Goal: Task Accomplishment & Management: Use online tool/utility

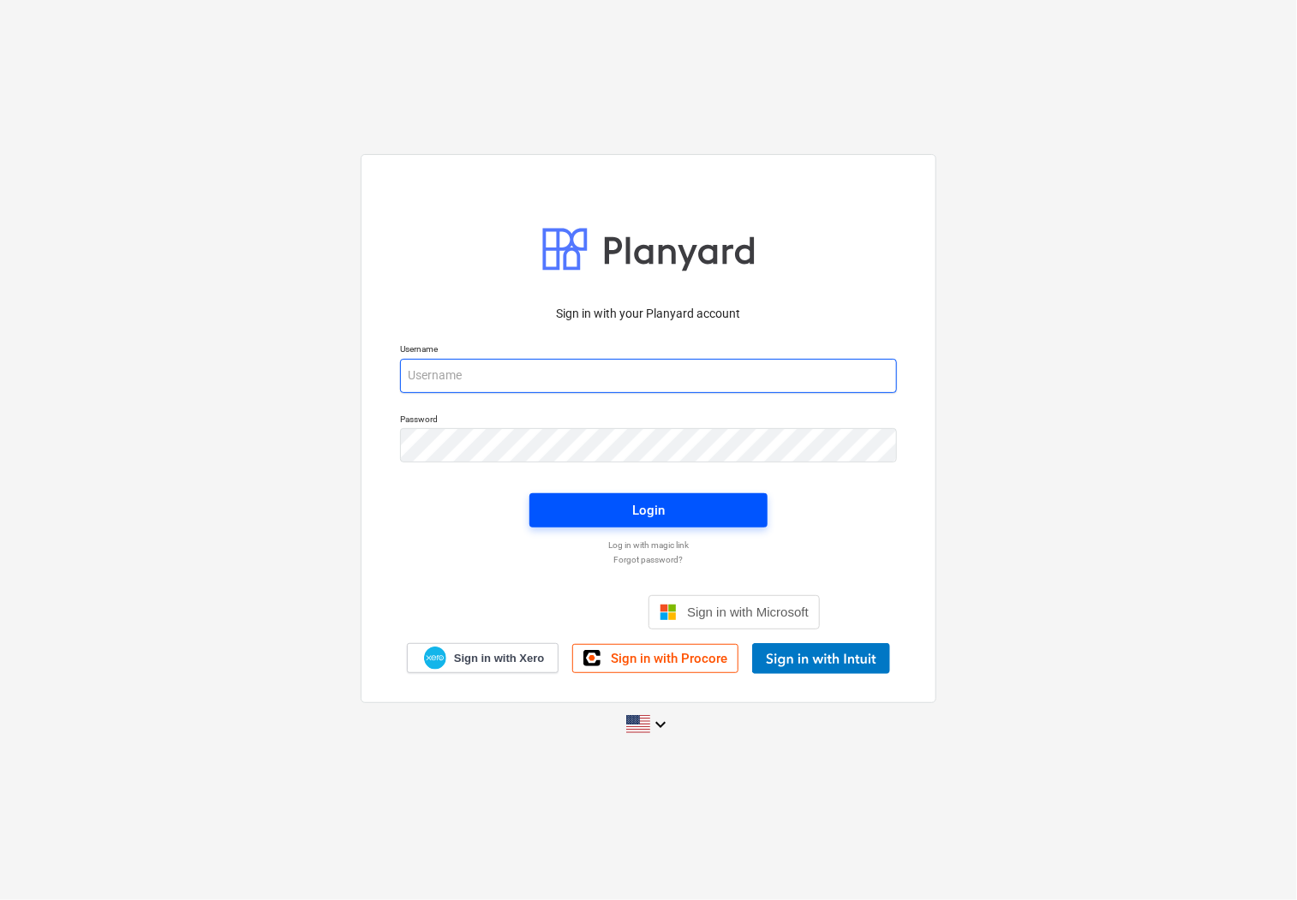
type input "[PERSON_NAME][EMAIL_ADDRESS][DOMAIN_NAME]"
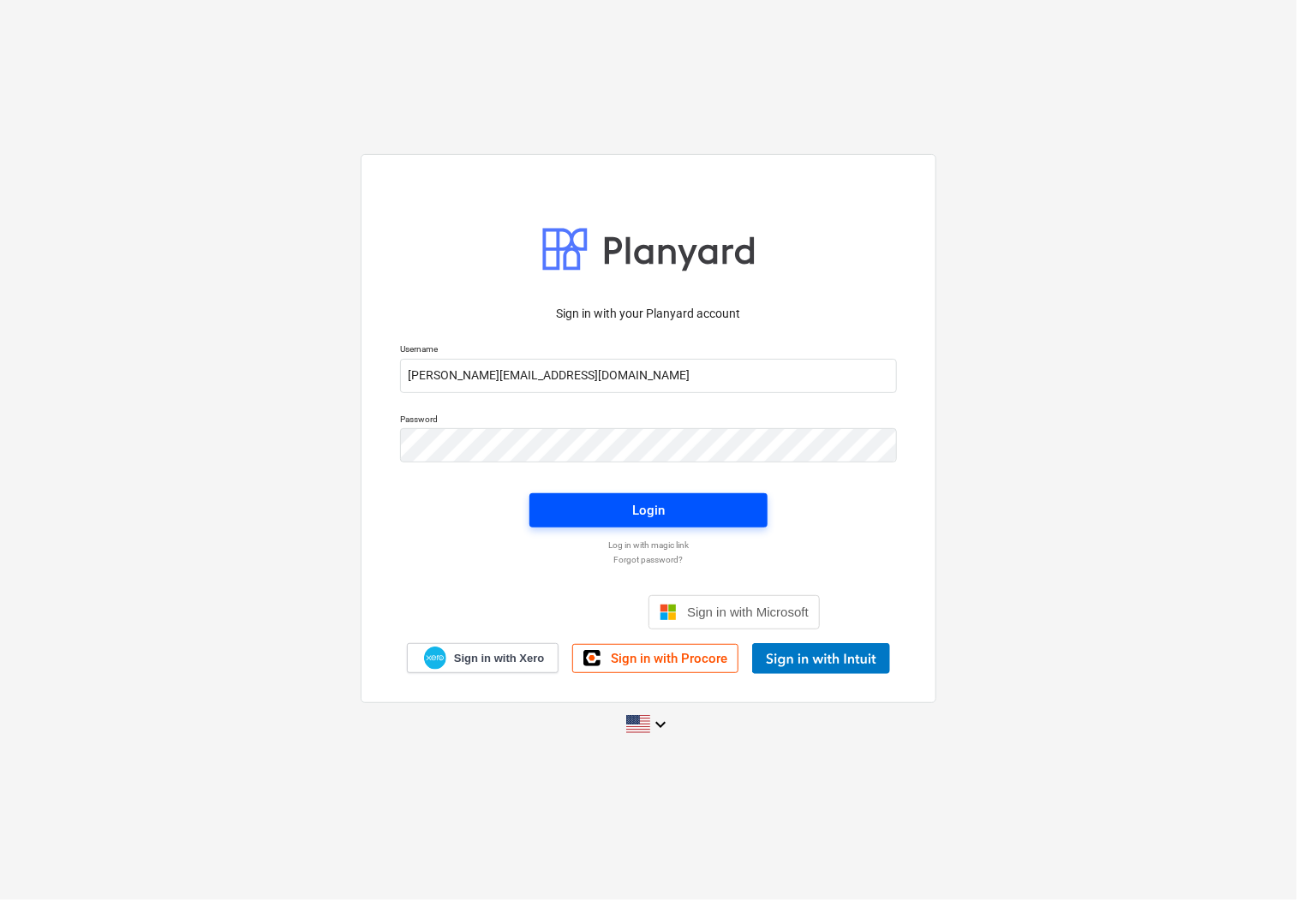
click at [646, 516] on div "Login" at bounding box center [648, 510] width 33 height 22
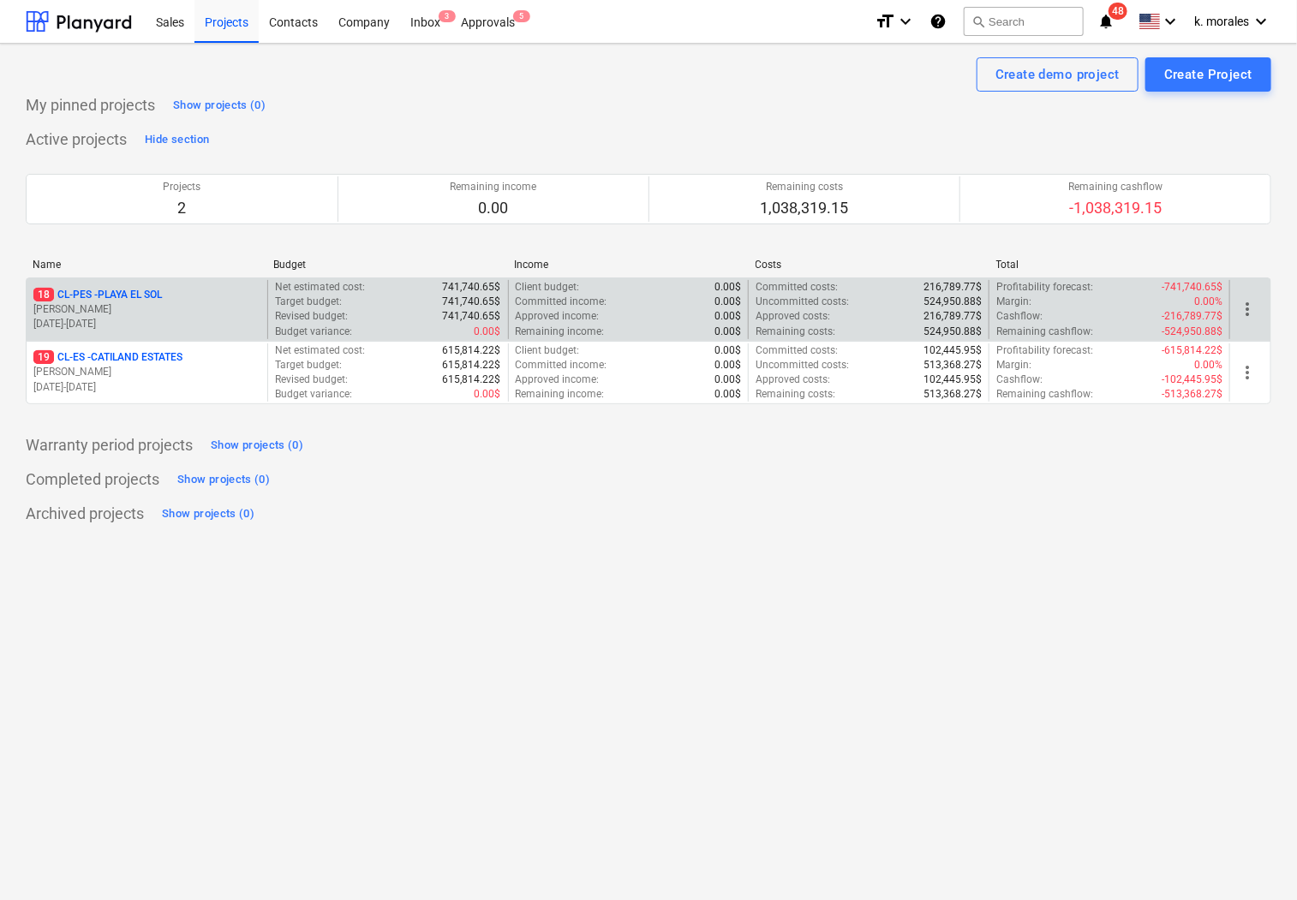
click at [75, 286] on div "18 CL-PES - PLAYA EL [PERSON_NAME] [DATE] - [DATE]" at bounding box center [147, 309] width 241 height 59
click at [83, 301] on p "18 CL-PES - [GEOGRAPHIC_DATA]" at bounding box center [97, 295] width 128 height 15
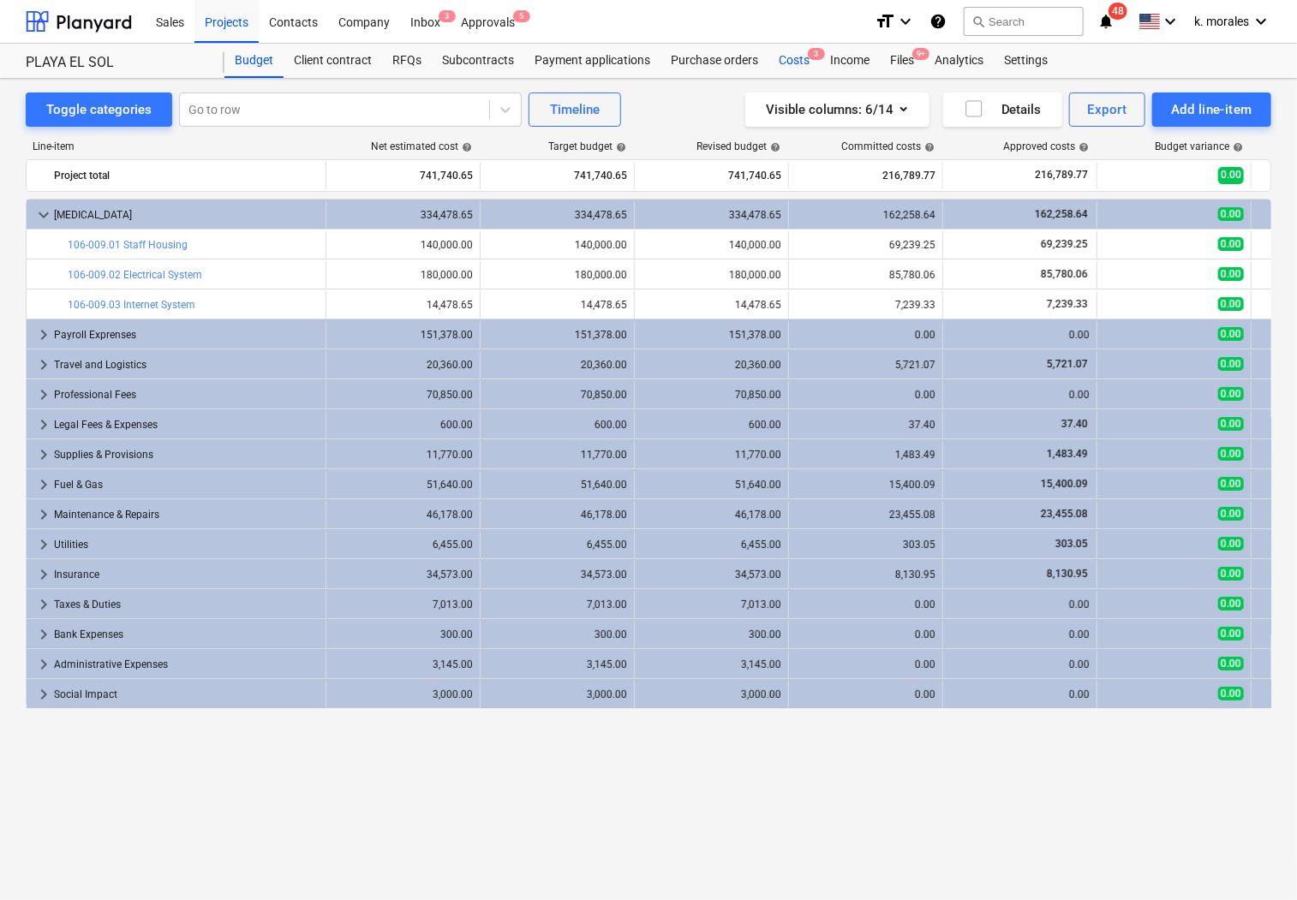
click at [778, 60] on div "Costs 3" at bounding box center [793, 61] width 51 height 34
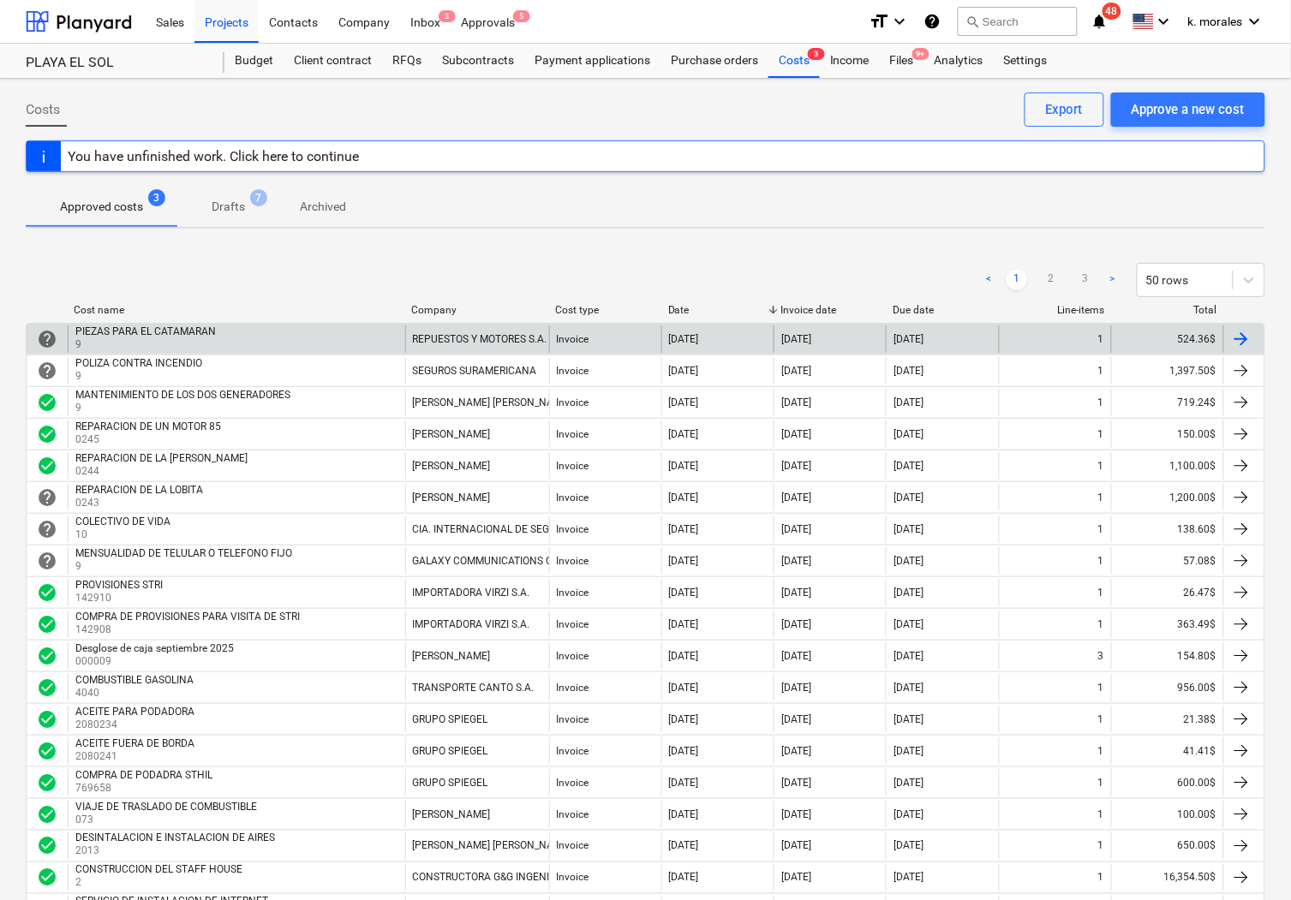
click at [183, 340] on p "9" at bounding box center [147, 344] width 144 height 15
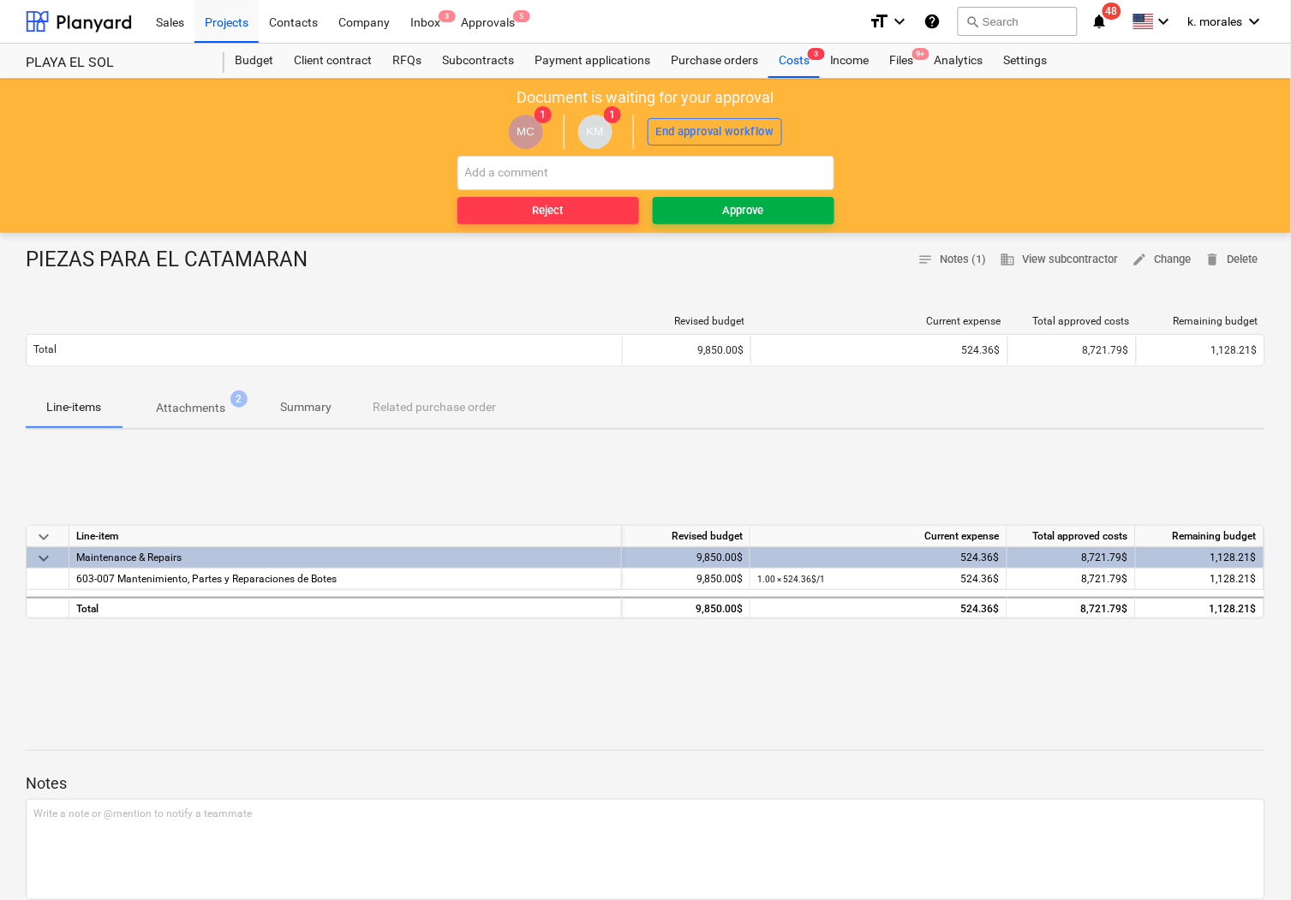
click at [701, 206] on span "Approve" at bounding box center [743, 211] width 168 height 20
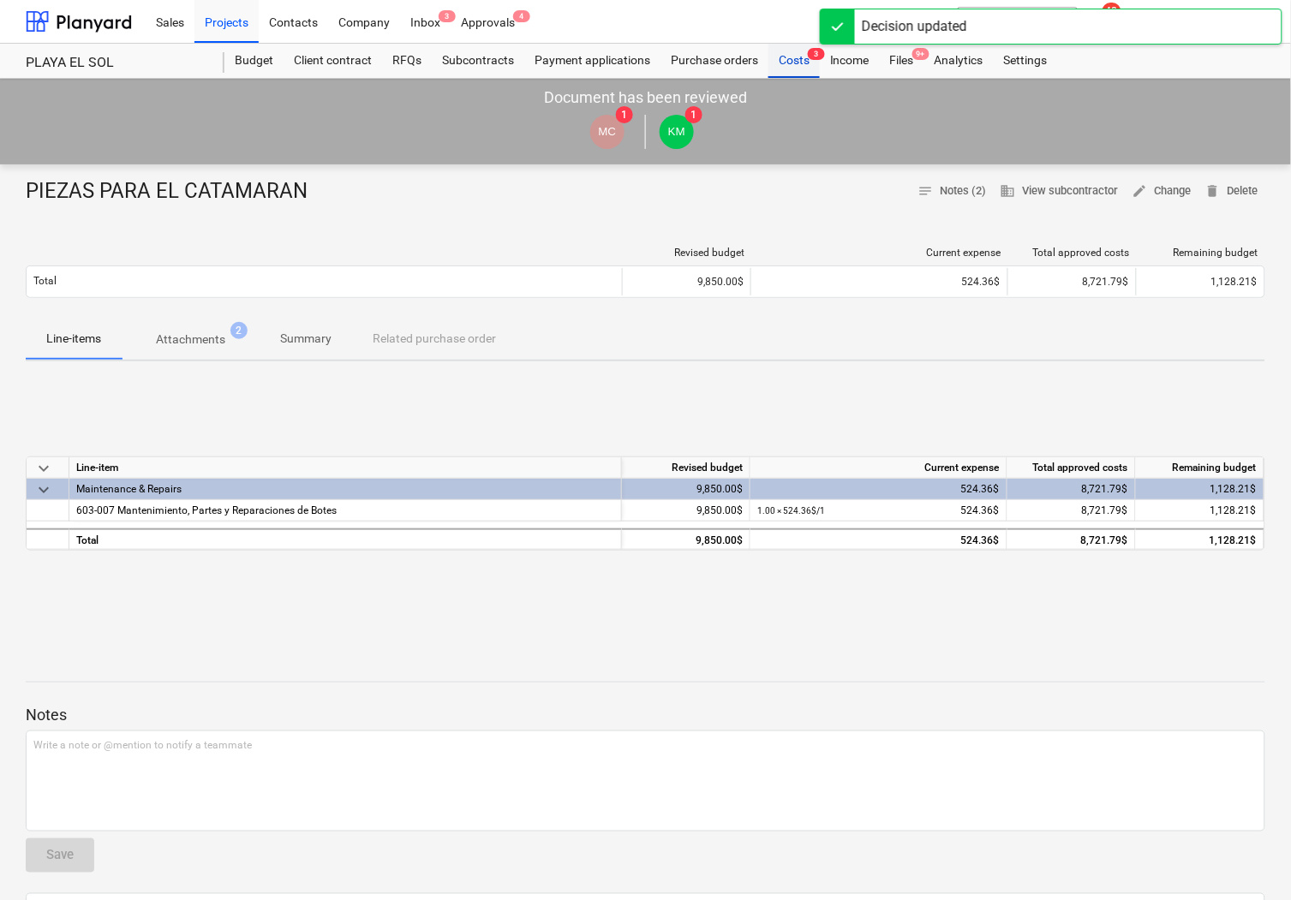
click at [808, 60] on span "3" at bounding box center [816, 54] width 17 height 12
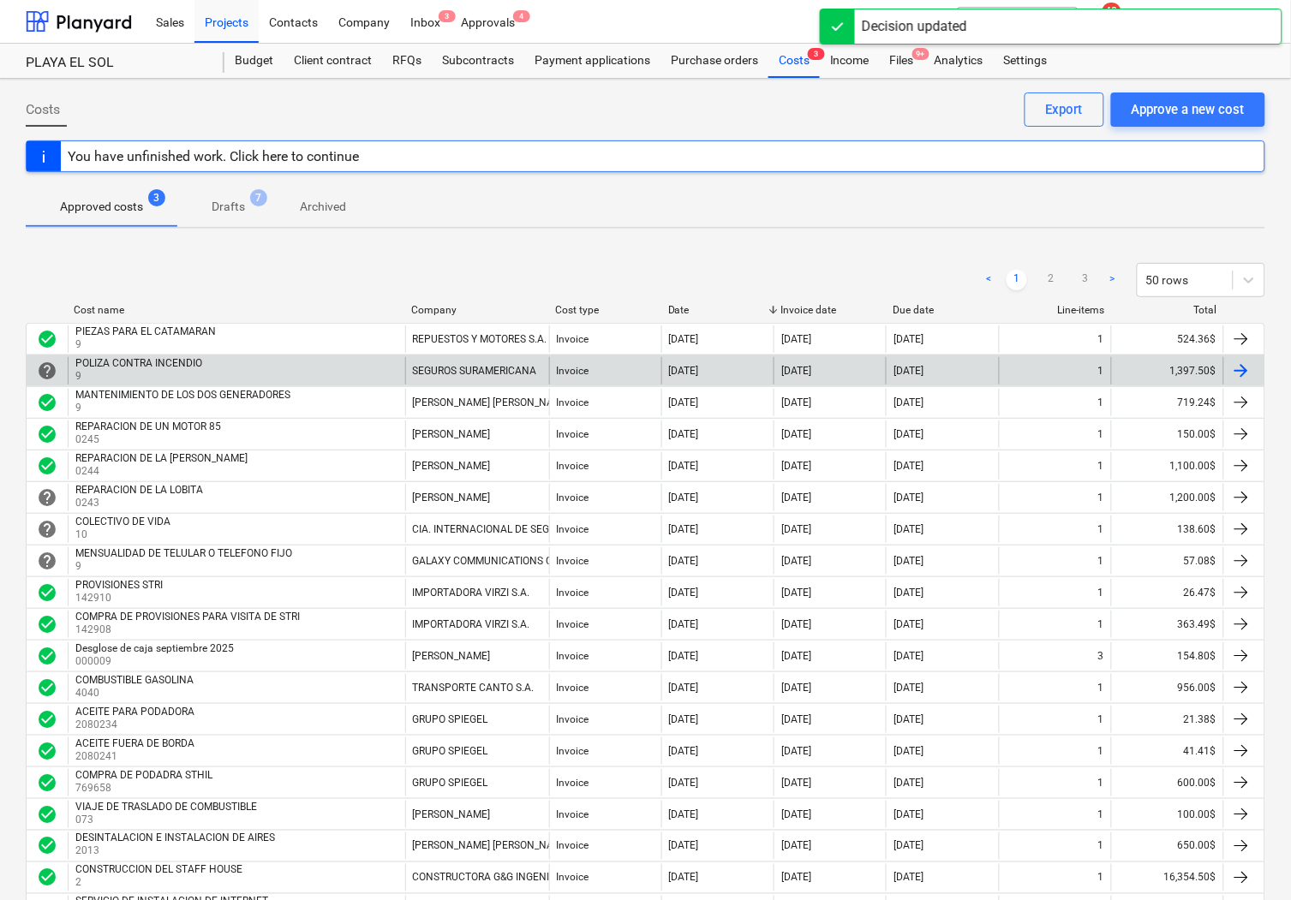
click at [141, 366] on div "POLIZA CONTRA INCENDIO" at bounding box center [138, 363] width 127 height 12
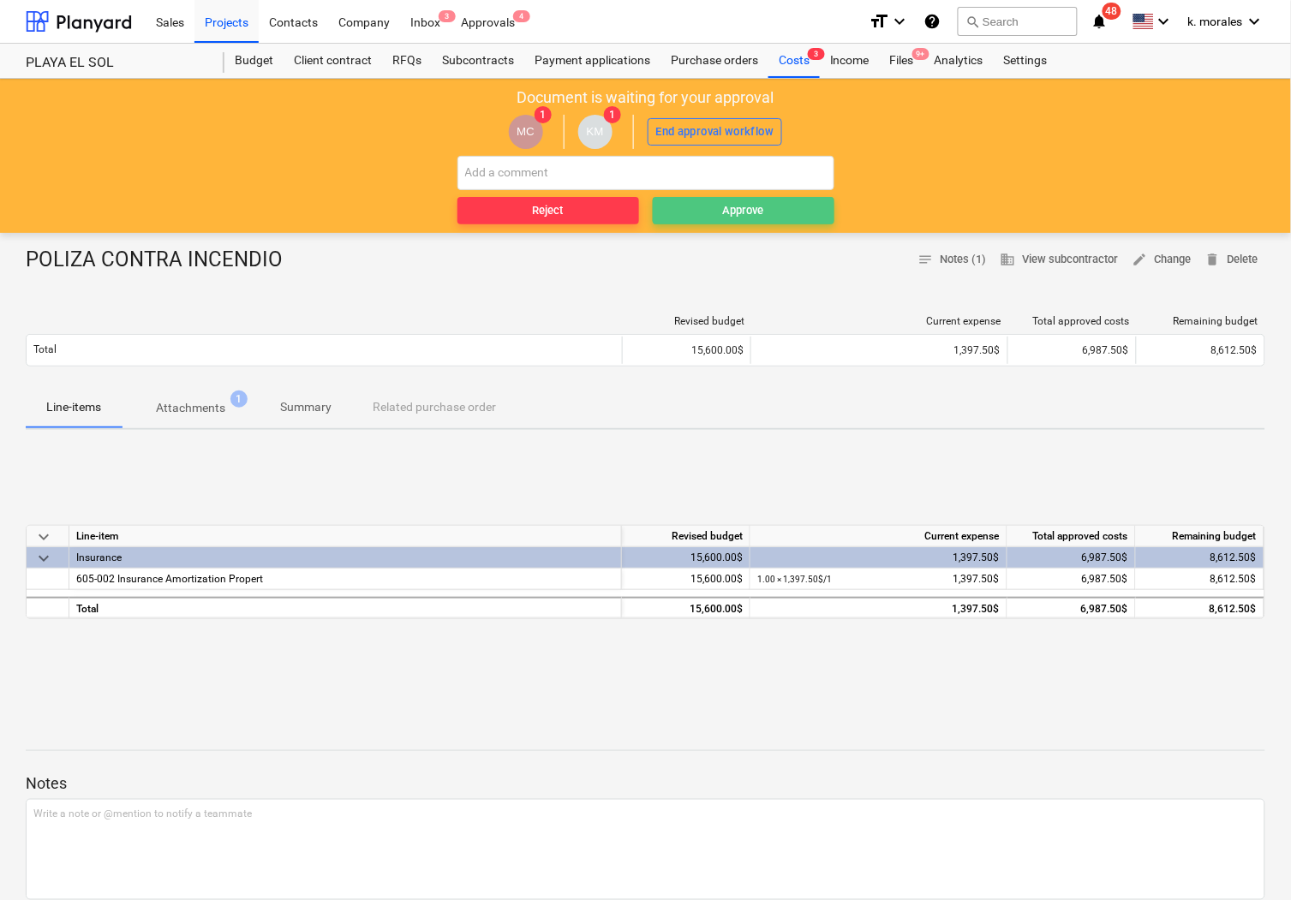
click at [775, 206] on span "Approve" at bounding box center [743, 211] width 168 height 20
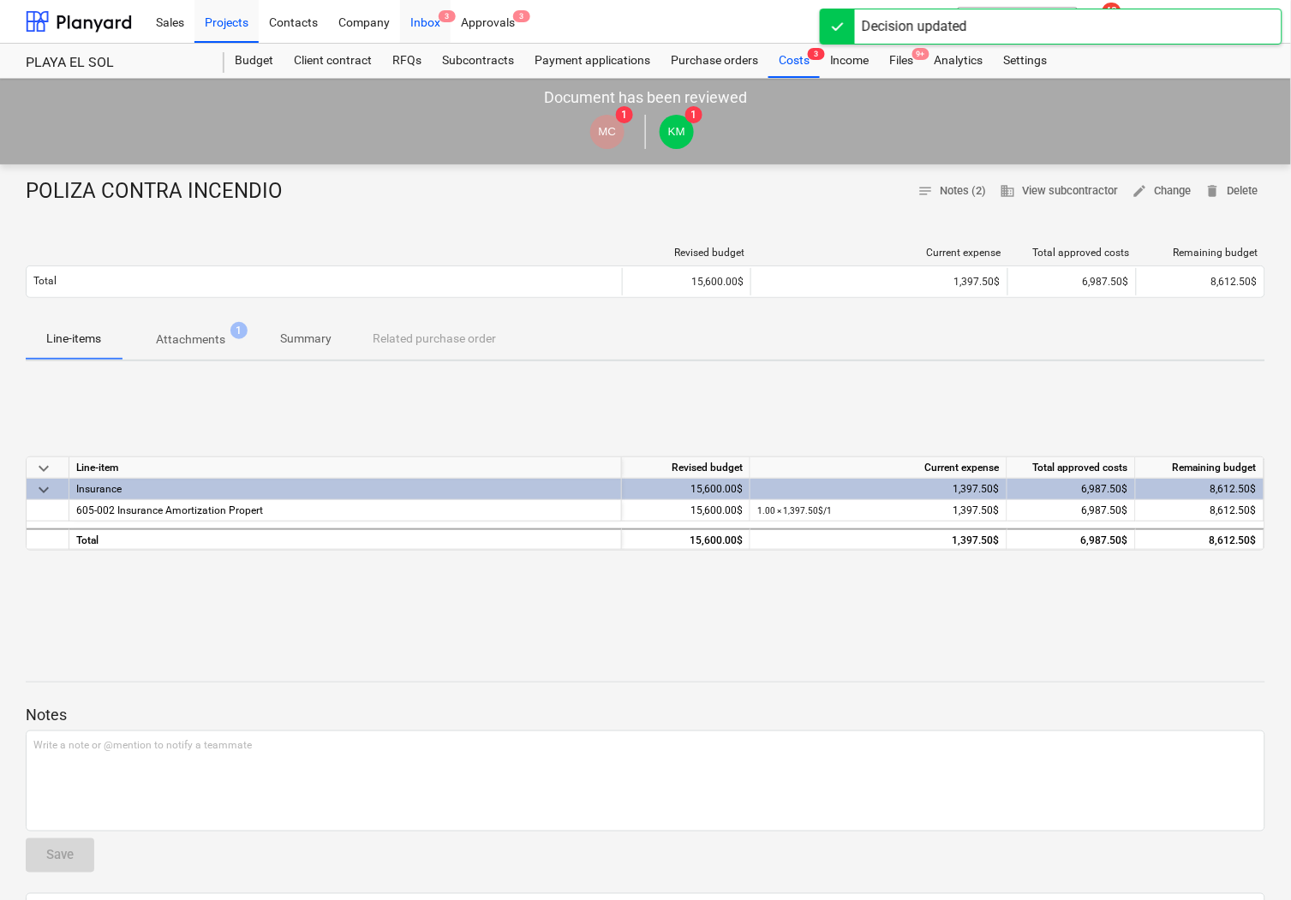
click at [430, 26] on div "Inbox 3" at bounding box center [425, 21] width 51 height 44
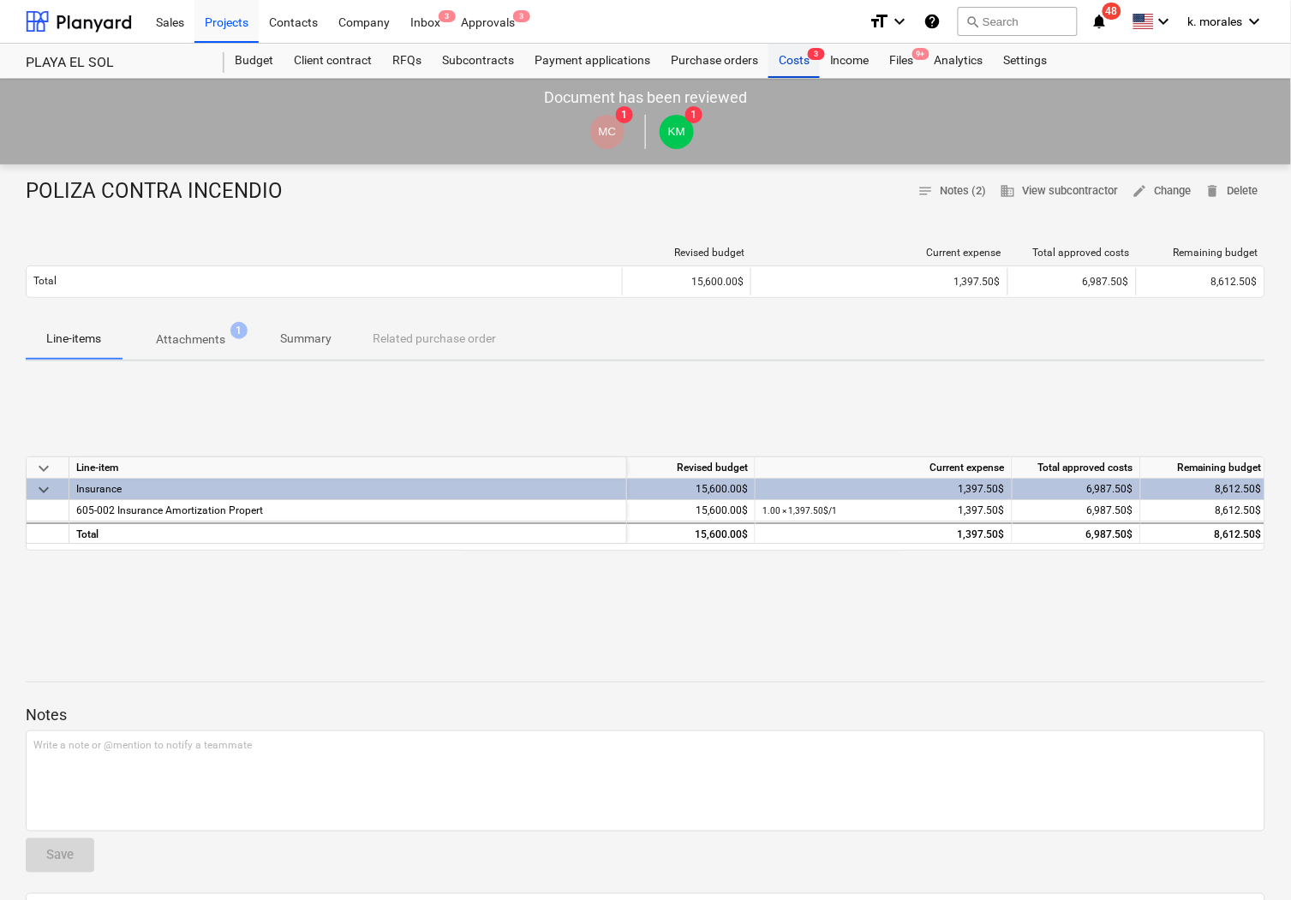
click at [791, 66] on div "Costs 3" at bounding box center [793, 61] width 51 height 34
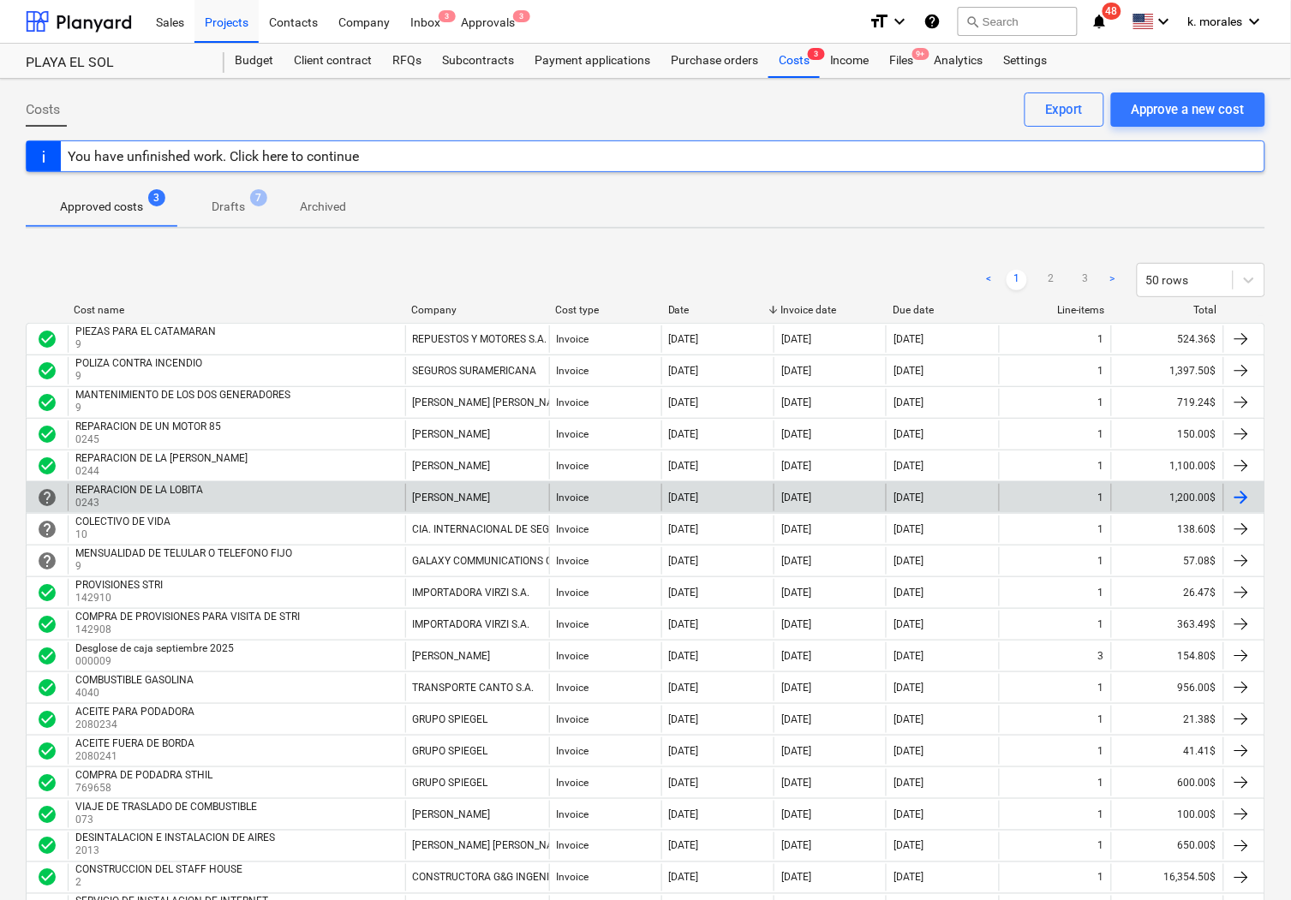
click at [152, 498] on p "0243" at bounding box center [140, 503] width 131 height 15
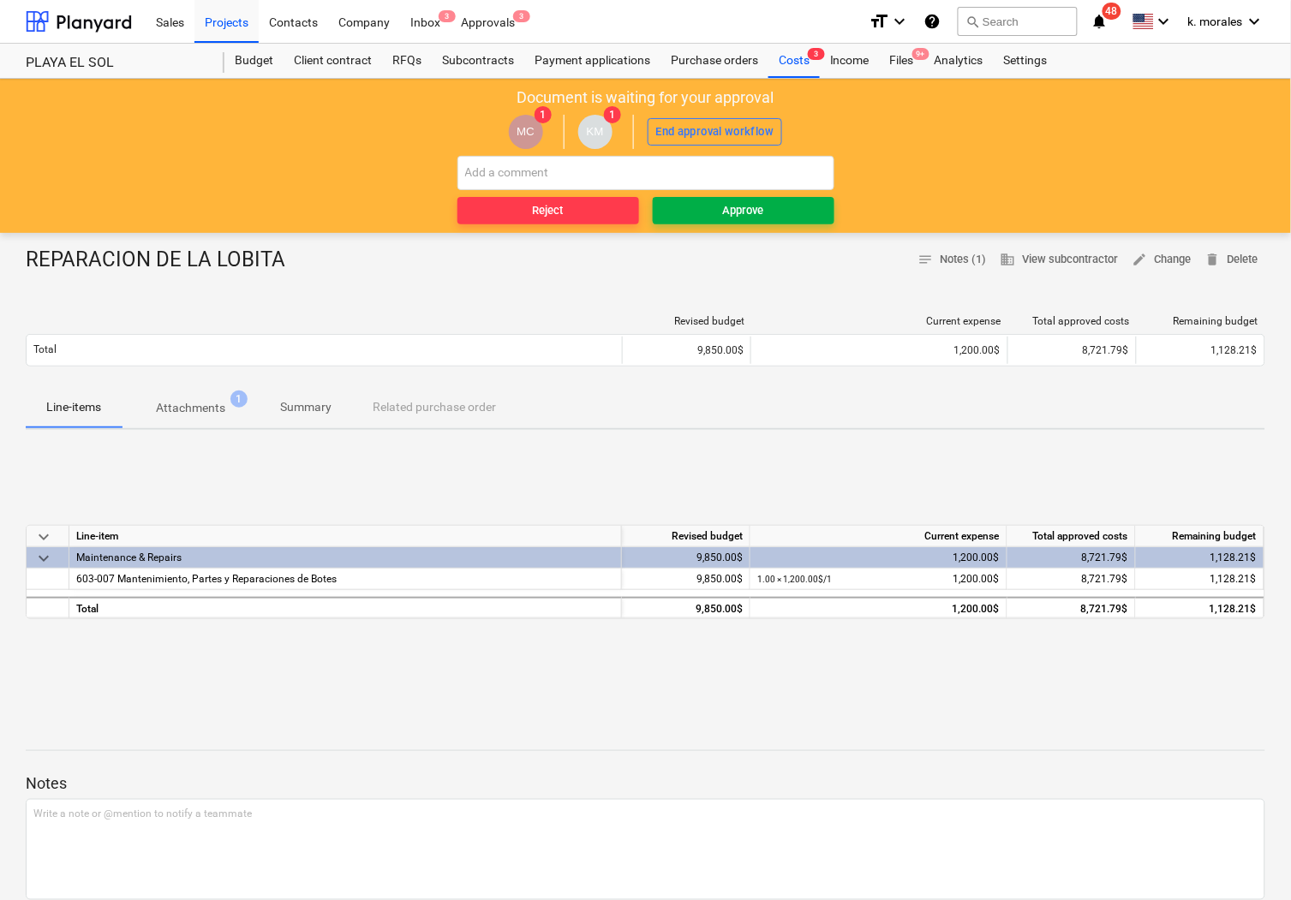
click at [759, 206] on div "Approve" at bounding box center [743, 211] width 41 height 20
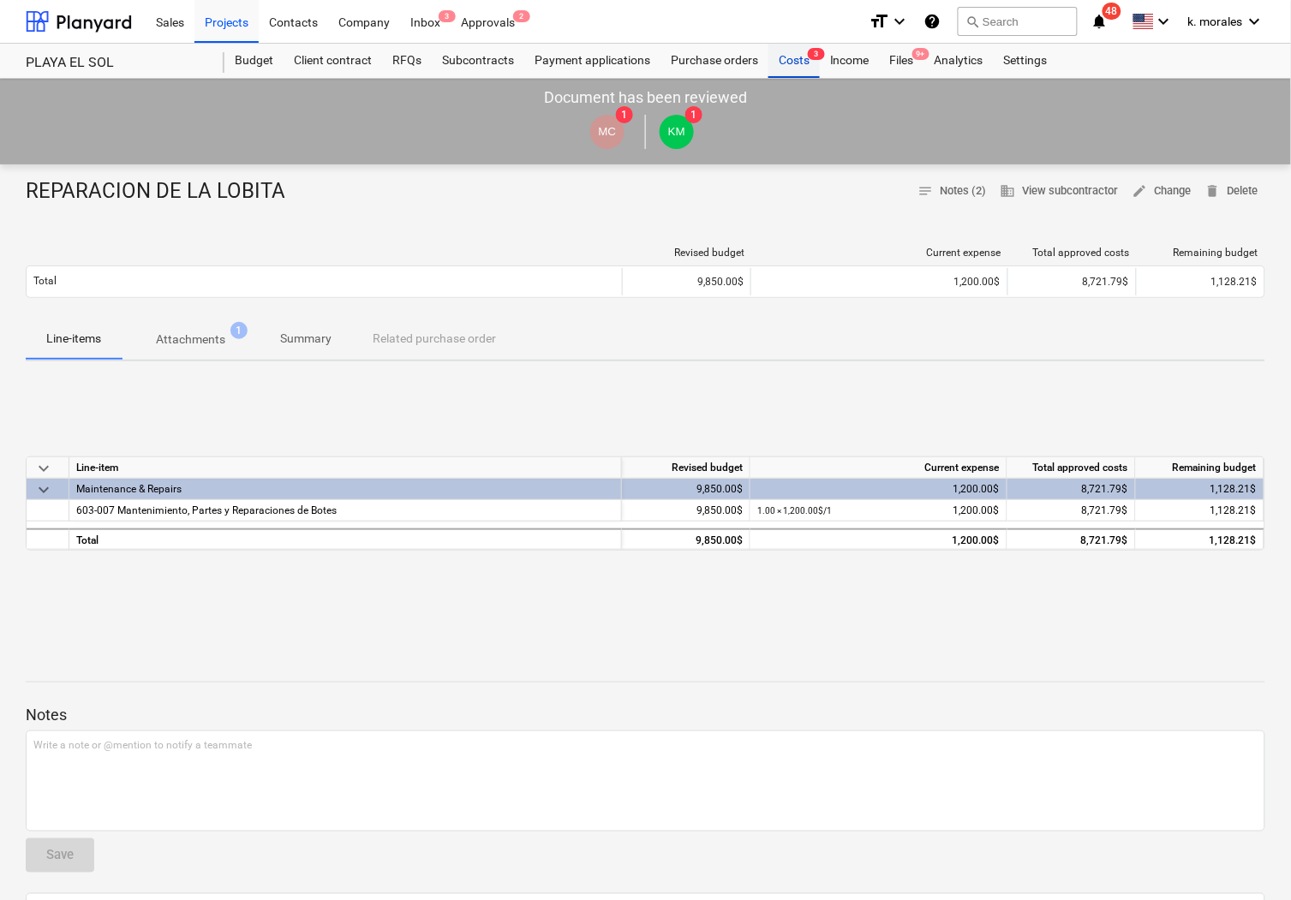
click at [798, 63] on div "Costs 3" at bounding box center [793, 61] width 51 height 34
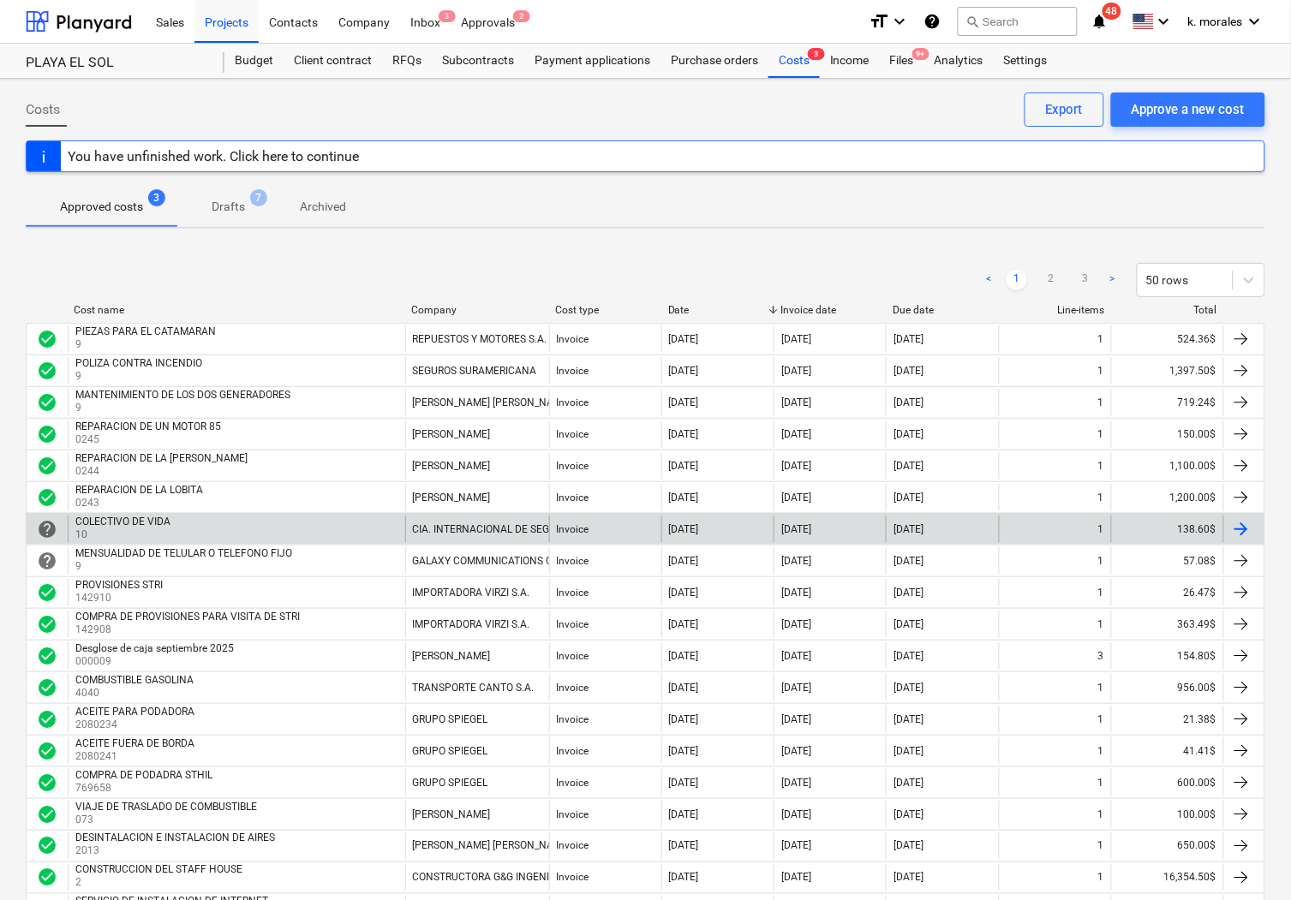
click at [147, 529] on p "10" at bounding box center [124, 535] width 98 height 15
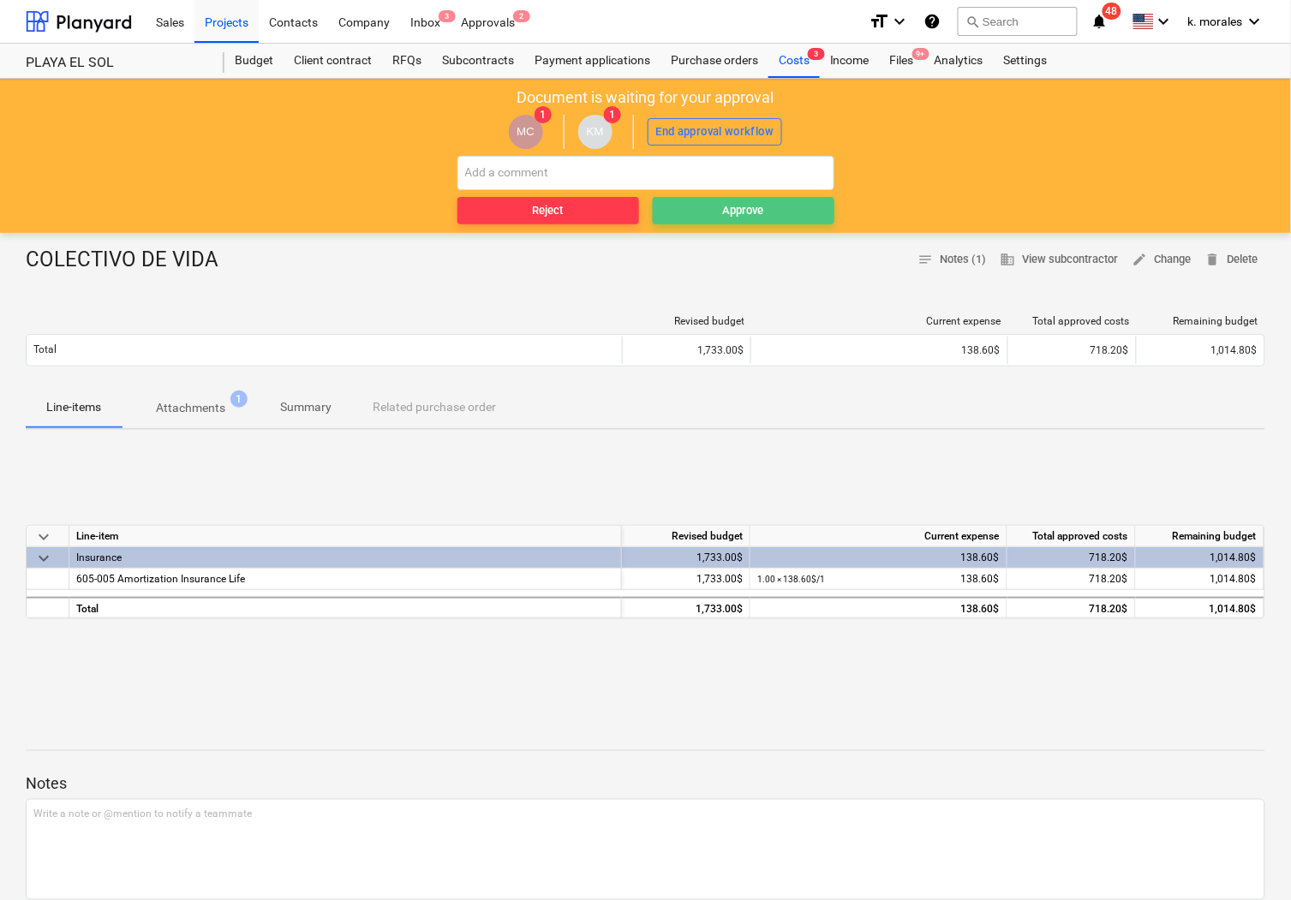
click at [738, 201] on div "Approve" at bounding box center [743, 211] width 41 height 20
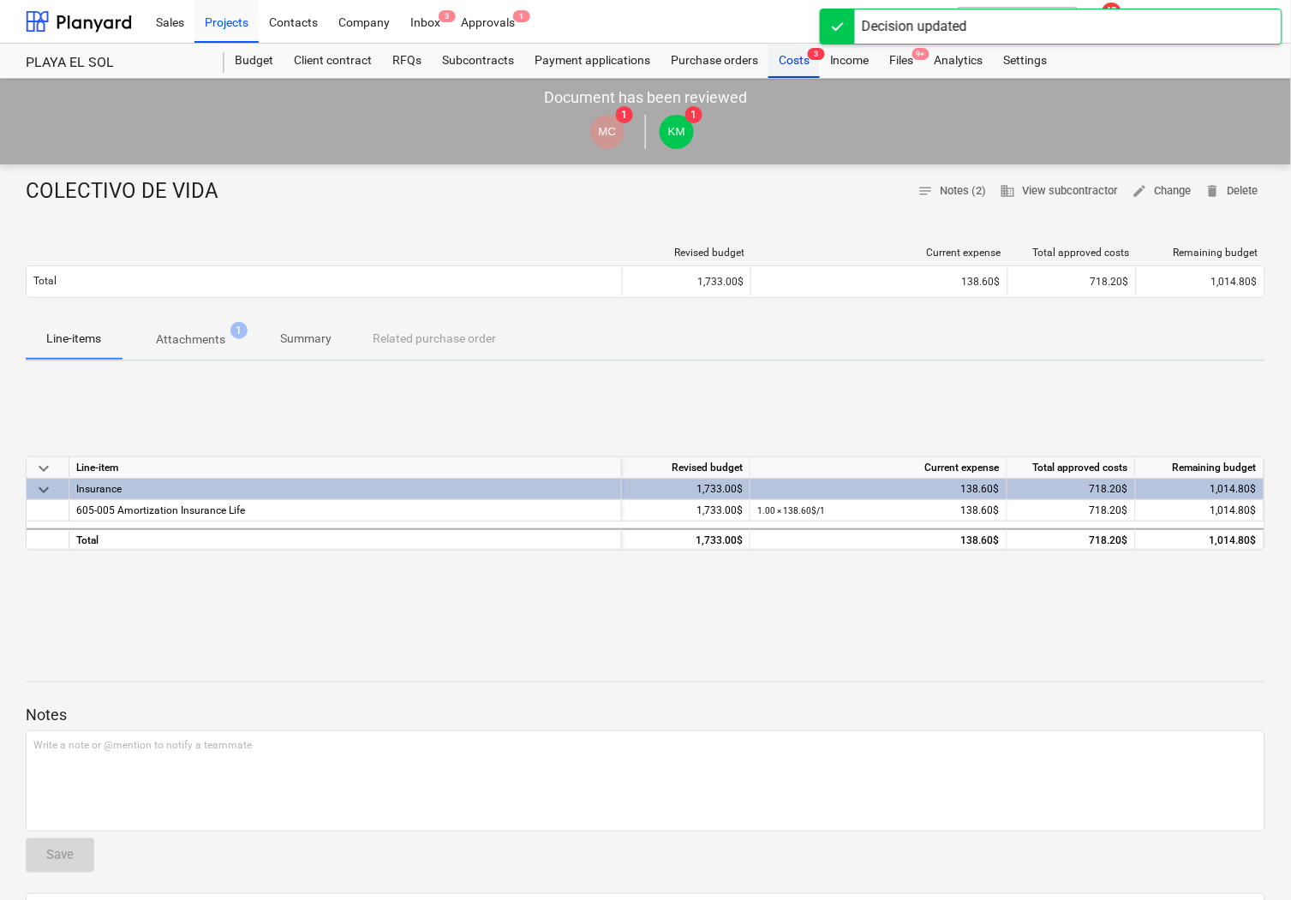
click at [802, 63] on div "Costs 3" at bounding box center [793, 61] width 51 height 34
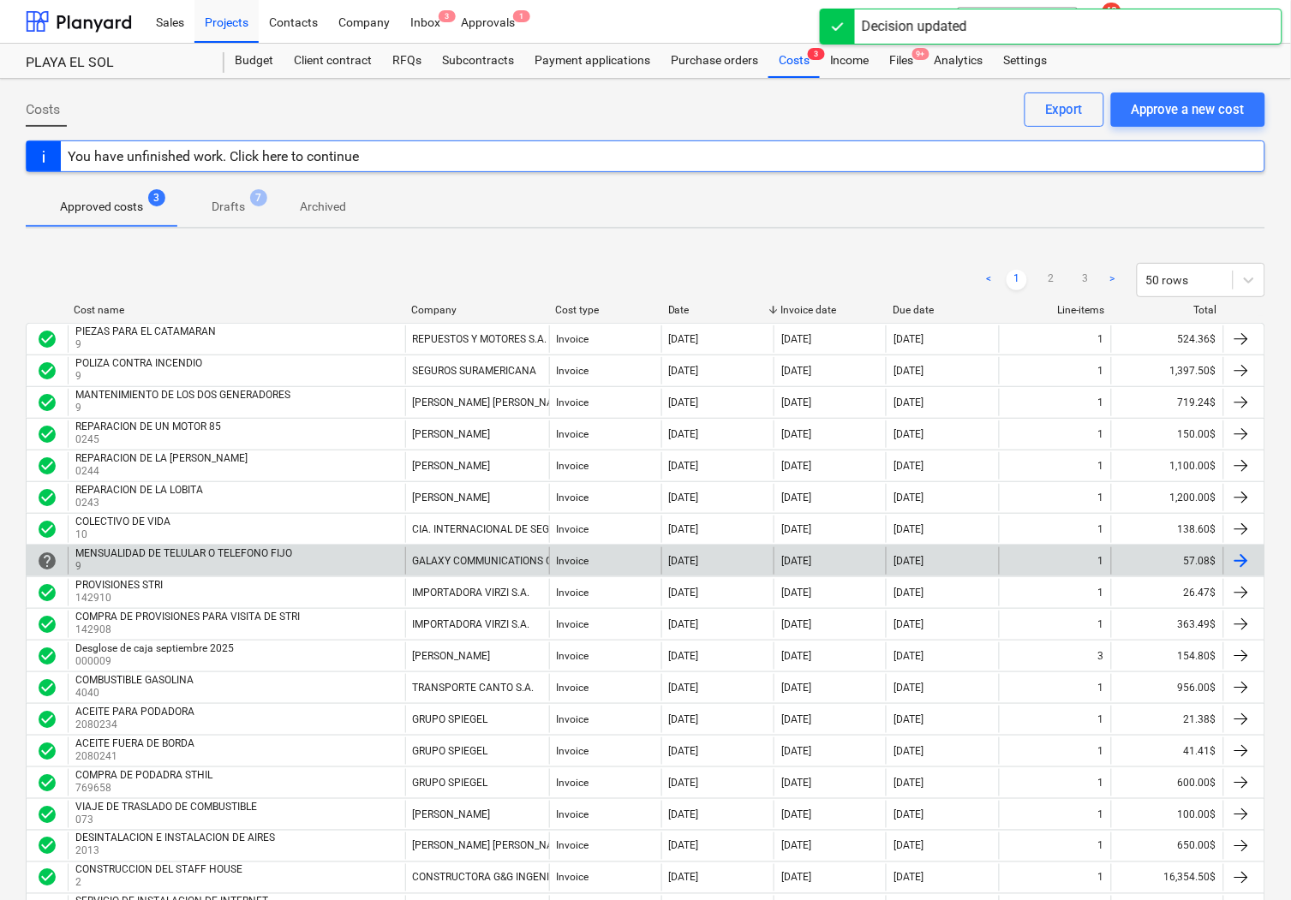
click at [156, 558] on div "MENSUALIDAD DE TELULAR O TELEFONO FIJO" at bounding box center [183, 553] width 217 height 12
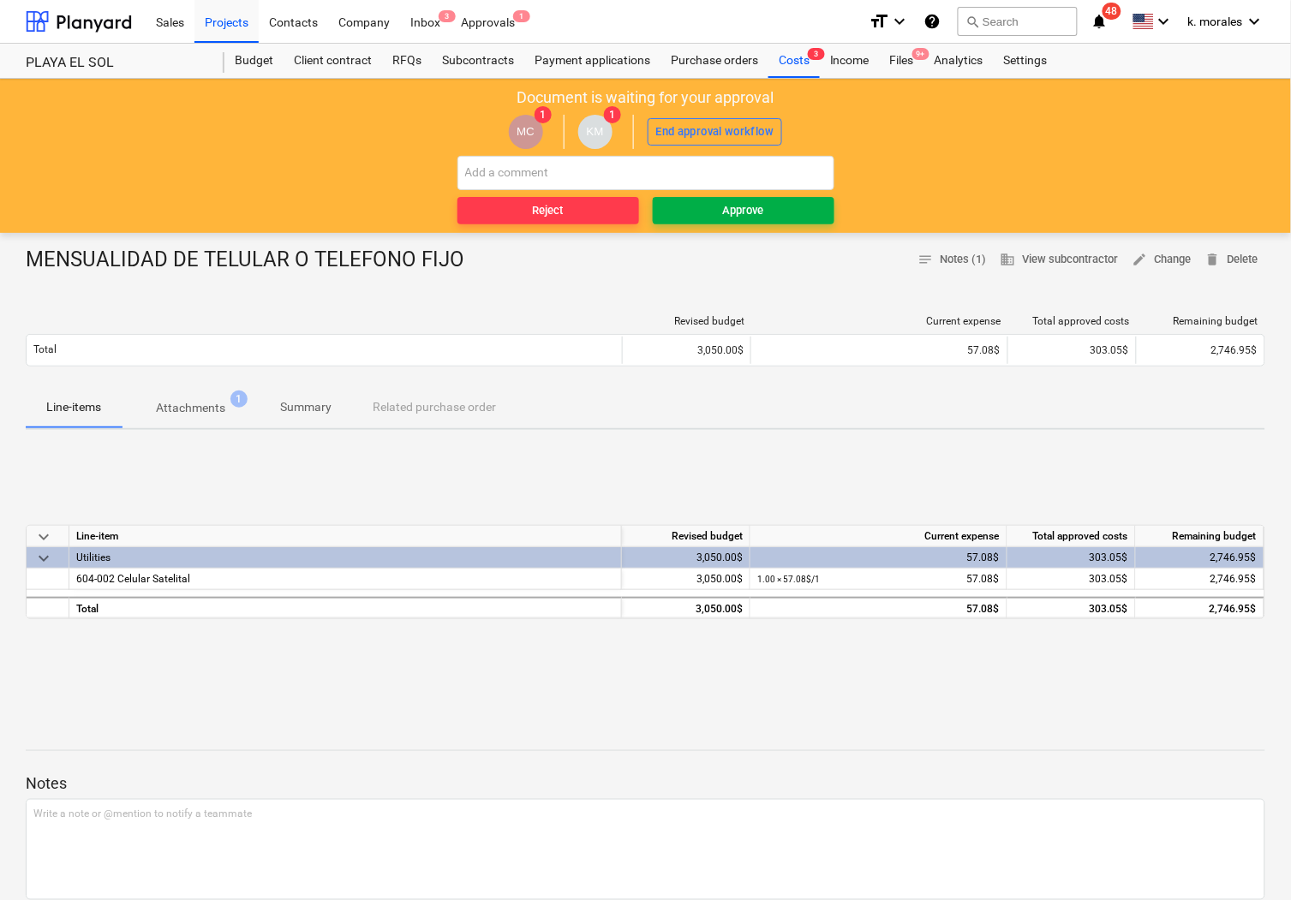
click at [762, 204] on div "Approve" at bounding box center [743, 211] width 41 height 20
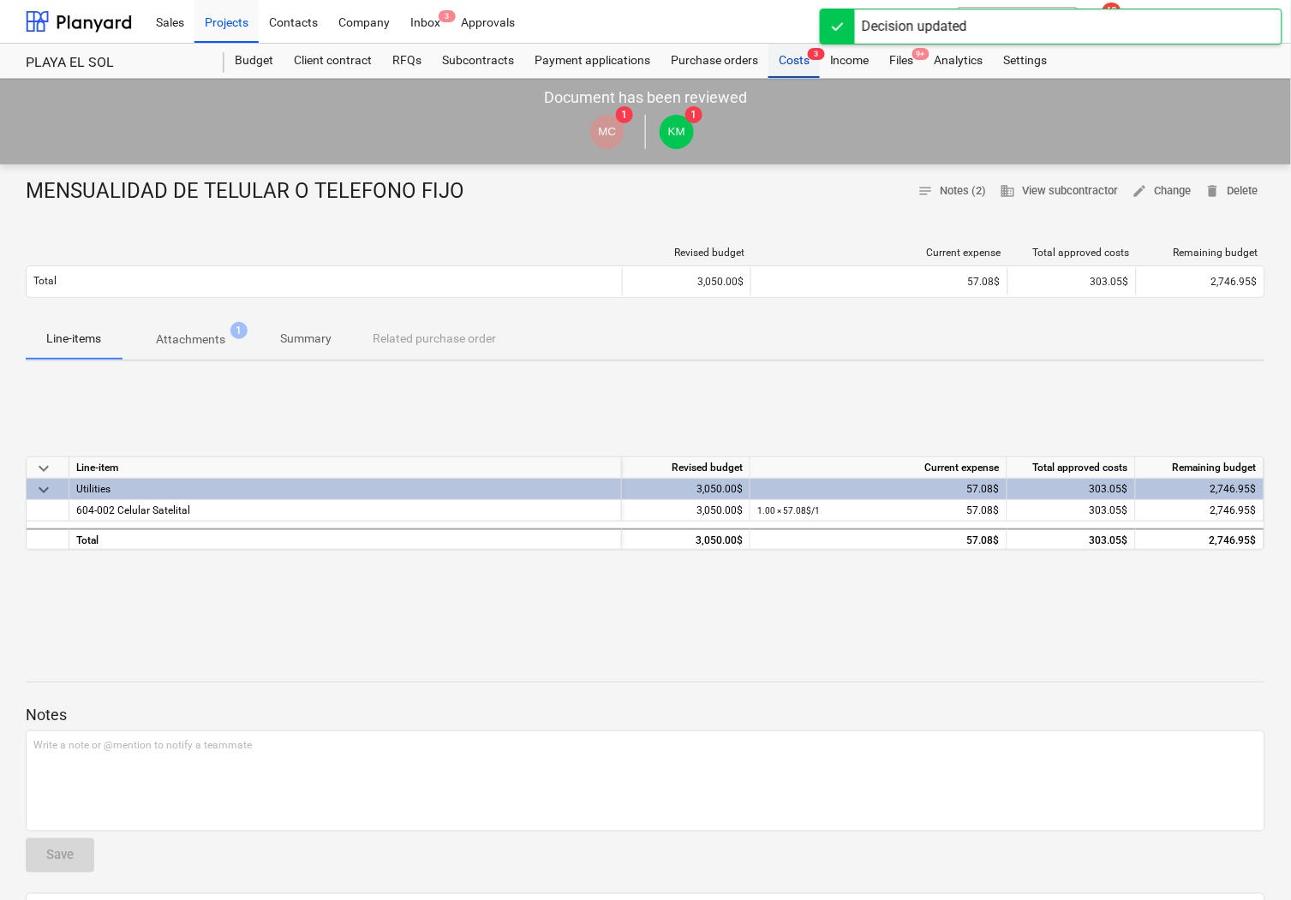
click at [790, 69] on div "Costs 3" at bounding box center [793, 61] width 51 height 34
